Goal: Transaction & Acquisition: Purchase product/service

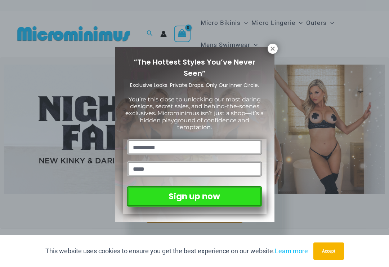
click at [272, 48] on icon at bounding box center [273, 48] width 4 height 4
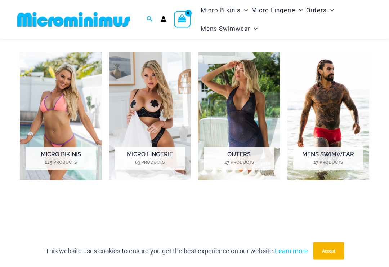
scroll to position [273, 0]
click at [154, 110] on img "Visit product category Micro Lingerie" at bounding box center [150, 116] width 82 height 128
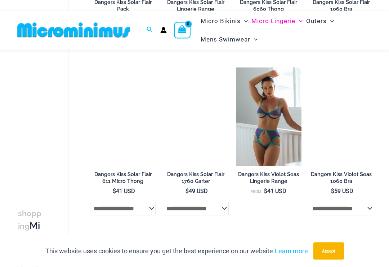
scroll to position [1297, 0]
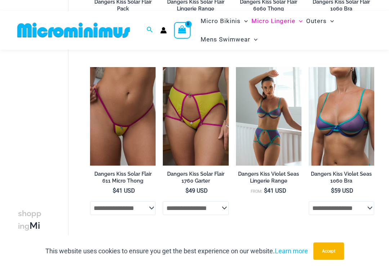
click at [90, 67] on img at bounding box center [90, 67] width 0 height 0
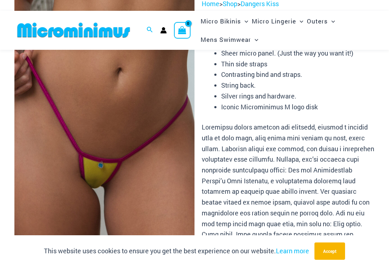
scroll to position [68, 0]
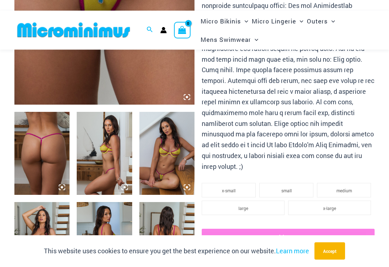
click at [168, 155] on img at bounding box center [166, 153] width 55 height 83
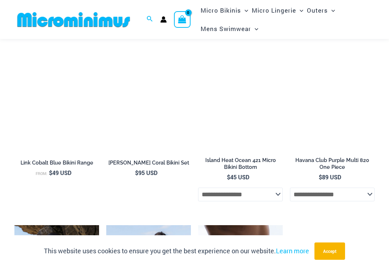
scroll to position [1655, 0]
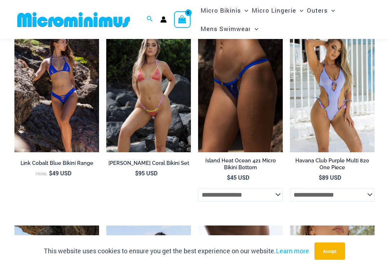
click at [106, 25] on img at bounding box center [106, 25] width 0 height 0
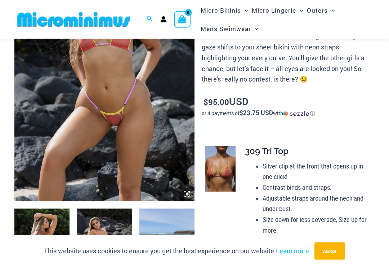
scroll to position [129, 0]
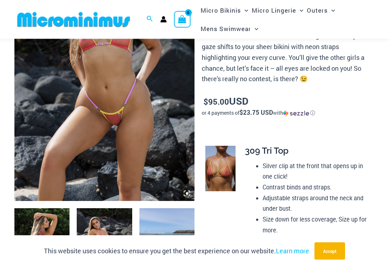
click at [189, 192] on icon at bounding box center [187, 193] width 6 height 6
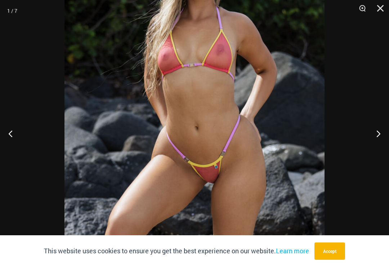
click at [377, 140] on button "Next" at bounding box center [375, 133] width 27 height 36
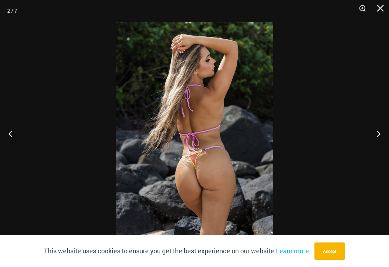
click at [378, 139] on button "Next" at bounding box center [375, 133] width 27 height 36
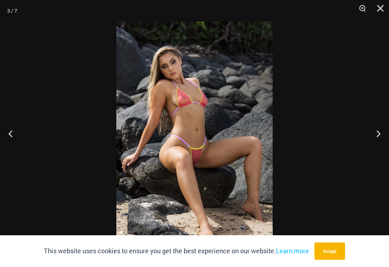
click at [378, 138] on button "Next" at bounding box center [375, 133] width 27 height 36
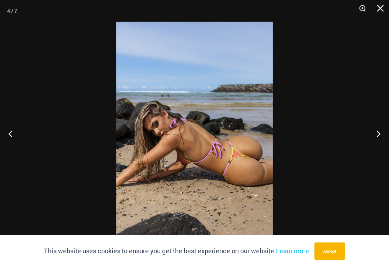
click at [379, 139] on button "Next" at bounding box center [375, 133] width 27 height 36
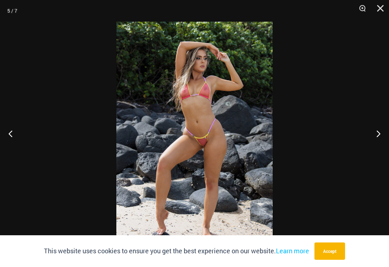
click at [378, 139] on button "Next" at bounding box center [375, 133] width 27 height 36
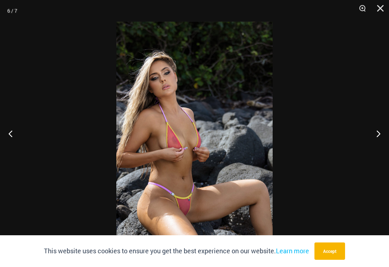
click at [377, 139] on button "Next" at bounding box center [375, 133] width 27 height 36
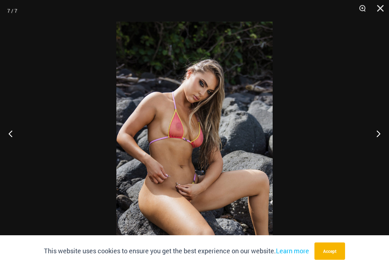
click at [377, 140] on button "Next" at bounding box center [375, 133] width 27 height 36
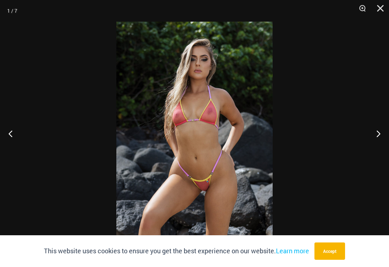
click at [378, 141] on button "Next" at bounding box center [375, 133] width 27 height 36
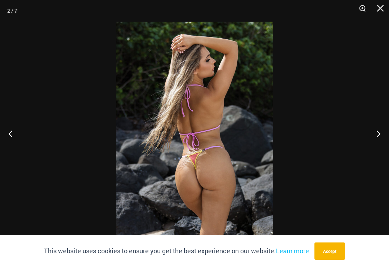
click at [379, 142] on button "Next" at bounding box center [375, 133] width 27 height 36
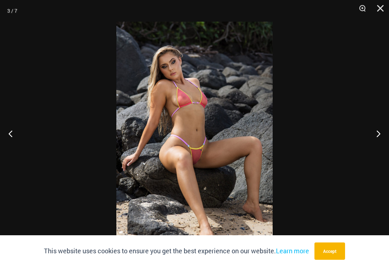
click at [378, 10] on button "Close" at bounding box center [378, 11] width 18 height 22
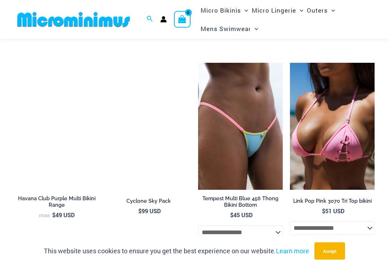
scroll to position [1369, 0]
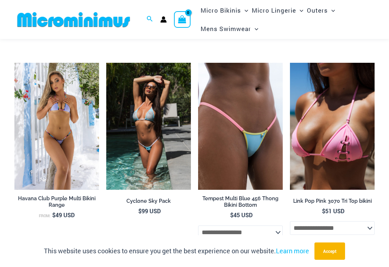
click at [106, 63] on img at bounding box center [106, 63] width 0 height 0
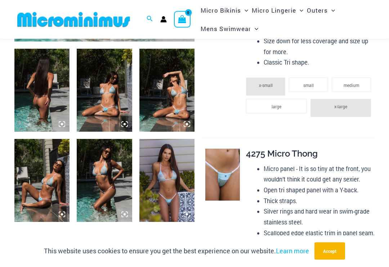
scroll to position [289, 0]
click at [224, 170] on img at bounding box center [222, 174] width 35 height 52
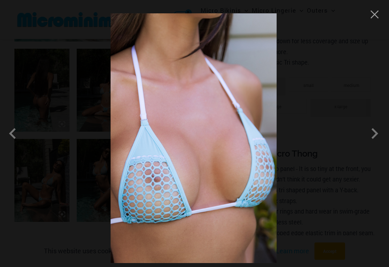
click at [14, 138] on span at bounding box center [15, 134] width 22 height 22
click at [14, 136] on span at bounding box center [15, 134] width 22 height 22
click at [18, 139] on span at bounding box center [15, 134] width 22 height 22
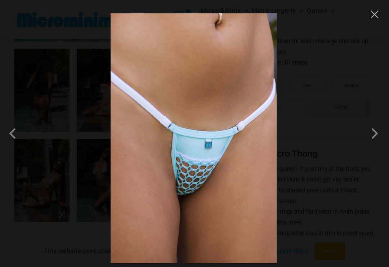
click at [196, 178] on img at bounding box center [194, 137] width 166 height 249
click at [224, 189] on img at bounding box center [194, 137] width 166 height 249
click at [373, 140] on span at bounding box center [375, 134] width 22 height 22
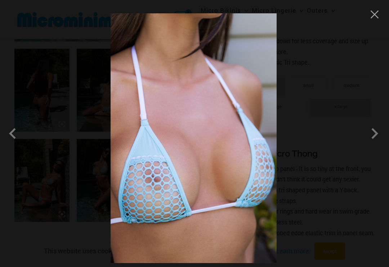
click at [371, 141] on span at bounding box center [375, 134] width 22 height 22
click at [374, 14] on button "Close" at bounding box center [374, 14] width 11 height 11
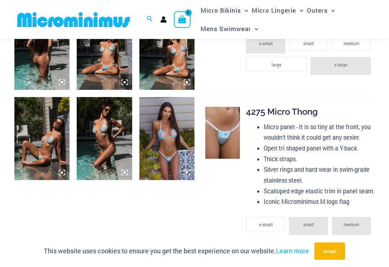
scroll to position [330, 0]
click at [108, 61] on img at bounding box center [104, 48] width 55 height 83
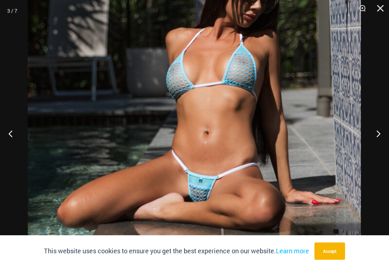
click at [376, 133] on button "Next" at bounding box center [375, 133] width 27 height 36
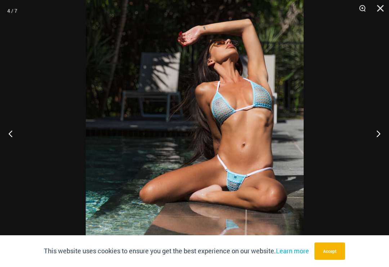
click at [375, 134] on button "Next" at bounding box center [375, 133] width 27 height 36
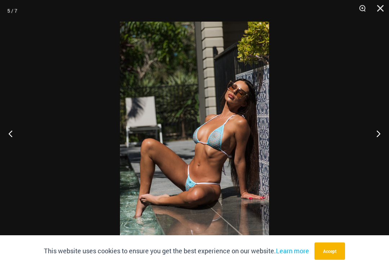
click at [371, 134] on button "Next" at bounding box center [375, 133] width 27 height 36
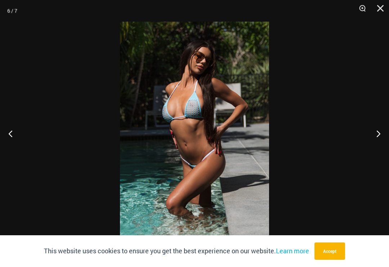
click at [371, 135] on button "Next" at bounding box center [375, 133] width 27 height 36
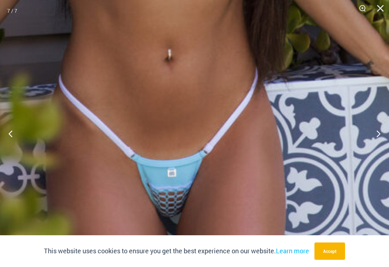
click at [379, 135] on button "Next" at bounding box center [375, 133] width 27 height 36
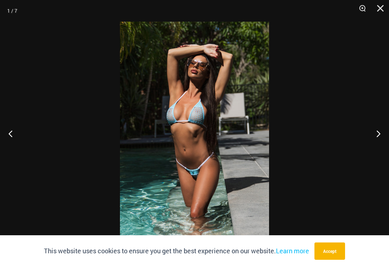
click at [375, 139] on button "Next" at bounding box center [375, 133] width 27 height 36
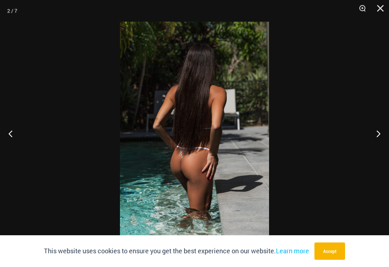
click at [379, 136] on button "Next" at bounding box center [375, 133] width 27 height 36
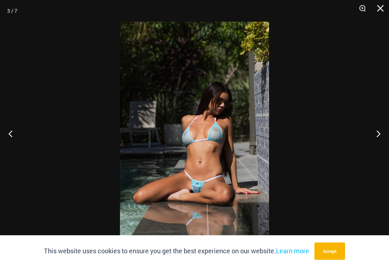
click at [380, 141] on button "Next" at bounding box center [375, 133] width 27 height 36
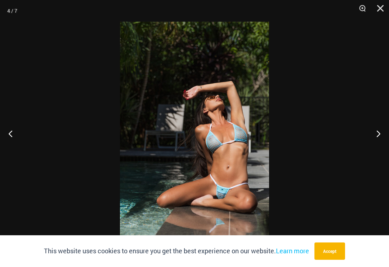
click at [382, 140] on button "Next" at bounding box center [375, 133] width 27 height 36
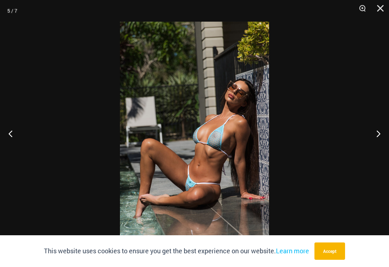
click at [381, 141] on button "Next" at bounding box center [375, 133] width 27 height 36
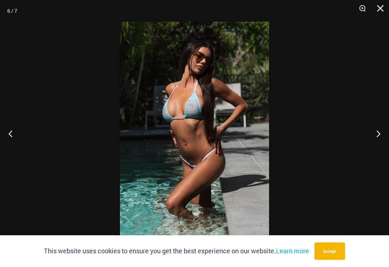
click at [379, 140] on button "Next" at bounding box center [375, 133] width 27 height 36
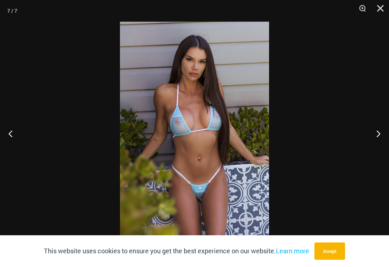
click at [383, 139] on button "Next" at bounding box center [375, 133] width 27 height 36
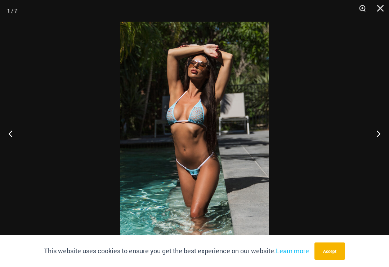
click at [379, 138] on button "Next" at bounding box center [375, 133] width 27 height 36
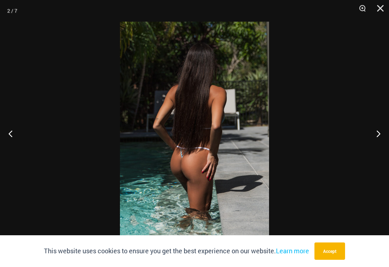
click at [378, 12] on button "Close" at bounding box center [378, 11] width 18 height 22
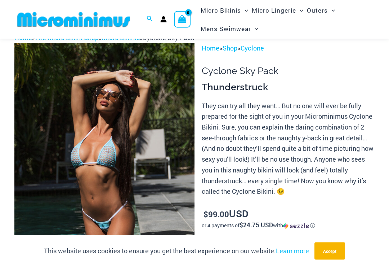
scroll to position [0, 0]
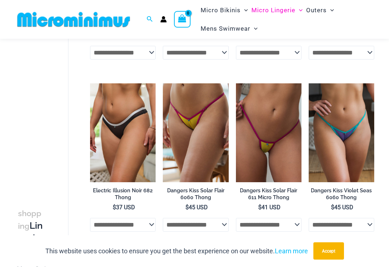
scroll to position [184, 0]
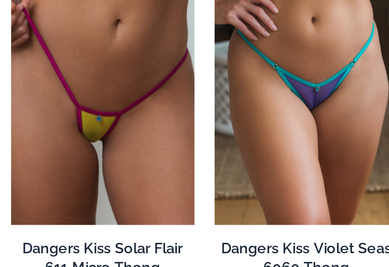
click at [309, 83] on img at bounding box center [309, 83] width 0 height 0
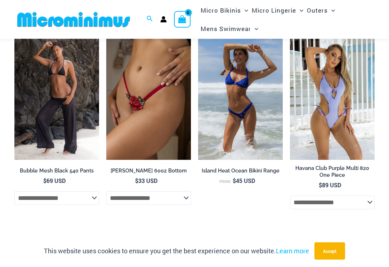
scroll to position [1890, 0]
click at [106, 32] on img at bounding box center [106, 32] width 0 height 0
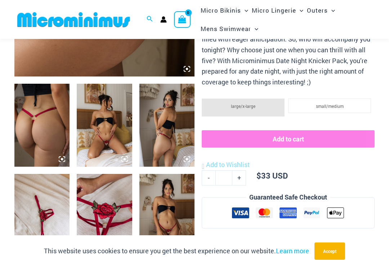
scroll to position [258, 0]
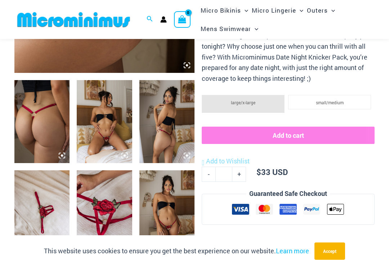
click at [110, 130] on img at bounding box center [104, 121] width 55 height 83
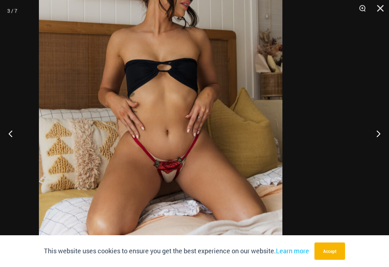
click at [212, 166] on img at bounding box center [161, 92] width 244 height 365
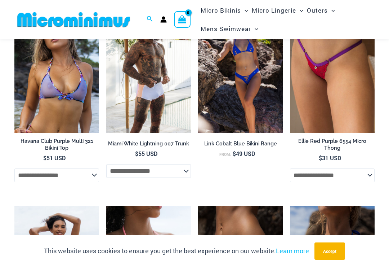
scroll to position [1078, 0]
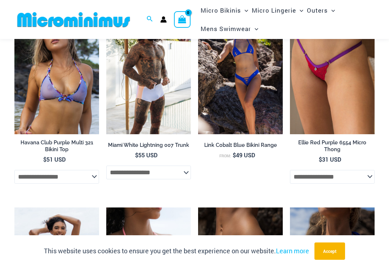
click at [14, 7] on img at bounding box center [14, 7] width 0 height 0
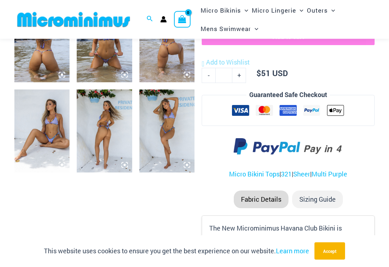
scroll to position [338, 0]
click at [50, 126] on img at bounding box center [41, 130] width 55 height 83
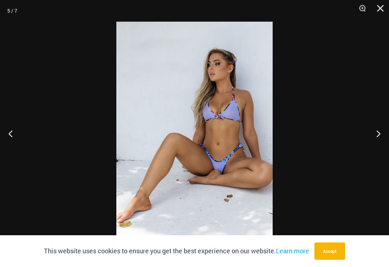
click at [386, 10] on button "Close" at bounding box center [378, 11] width 18 height 22
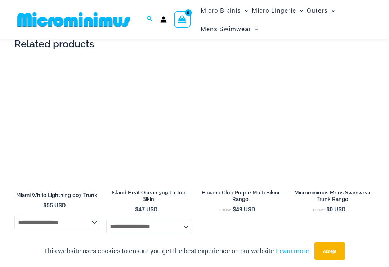
scroll to position [1236, 0]
